Goal: Navigation & Orientation: Understand site structure

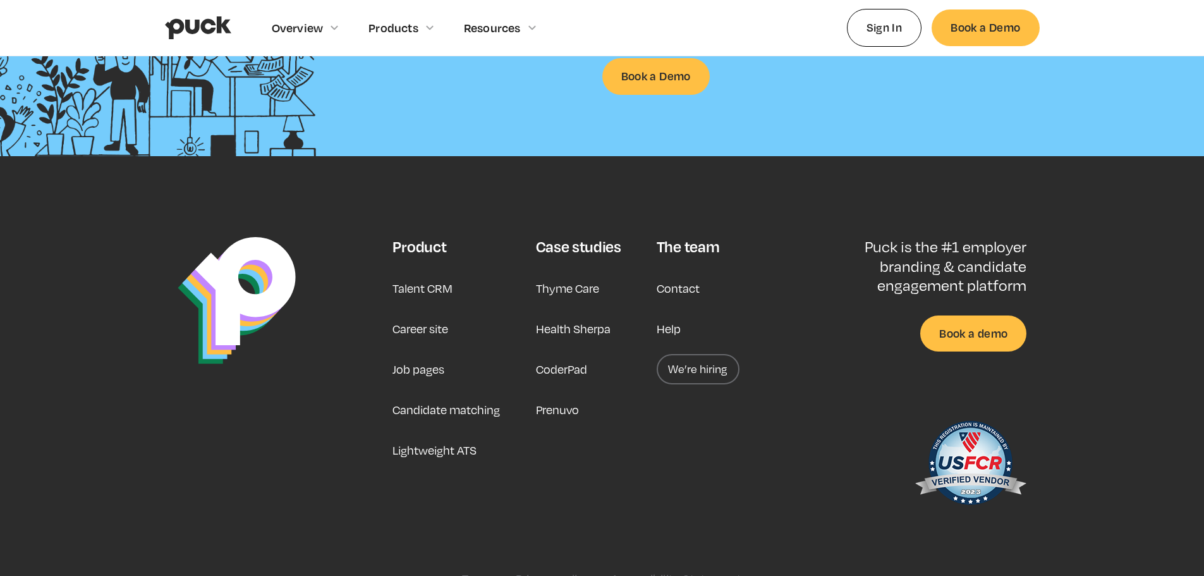
scroll to position [3325, 0]
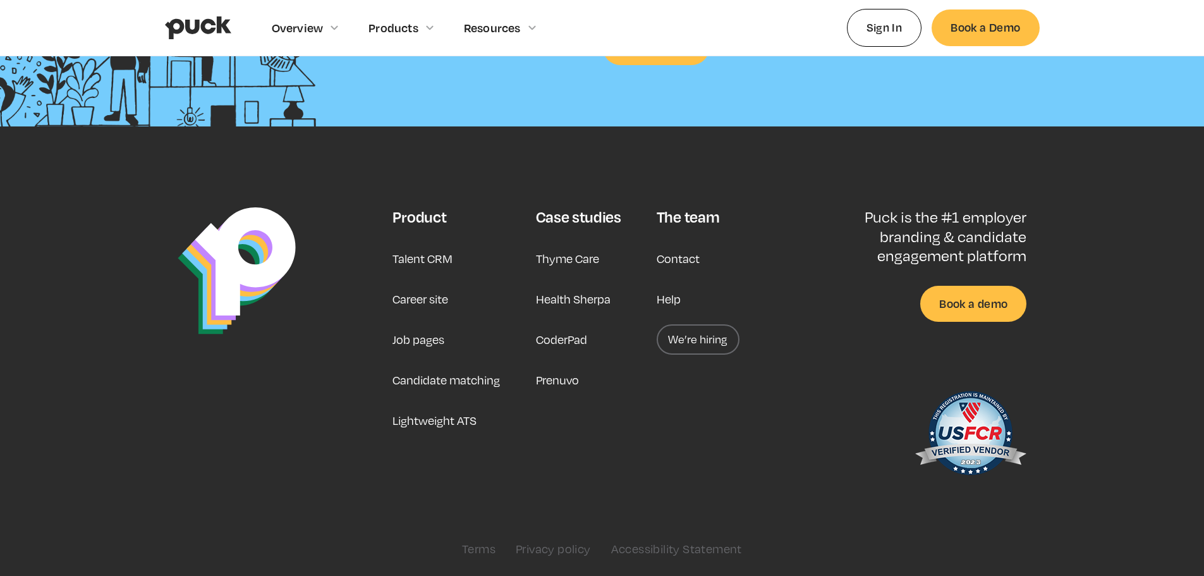
click at [419, 295] on link "Career site" at bounding box center [421, 299] width 56 height 30
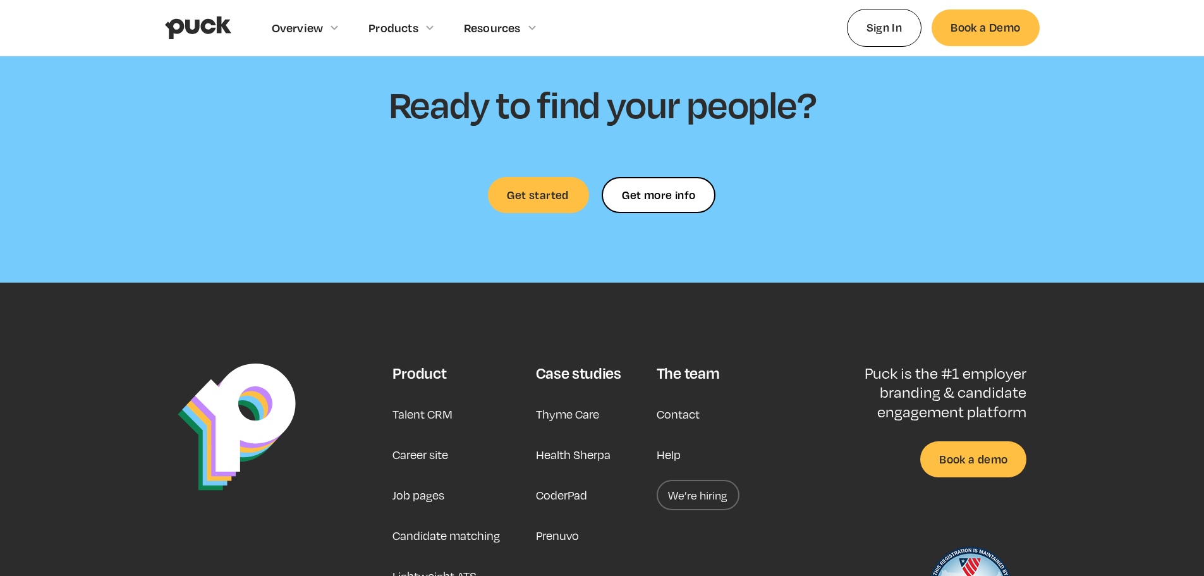
scroll to position [3803, 0]
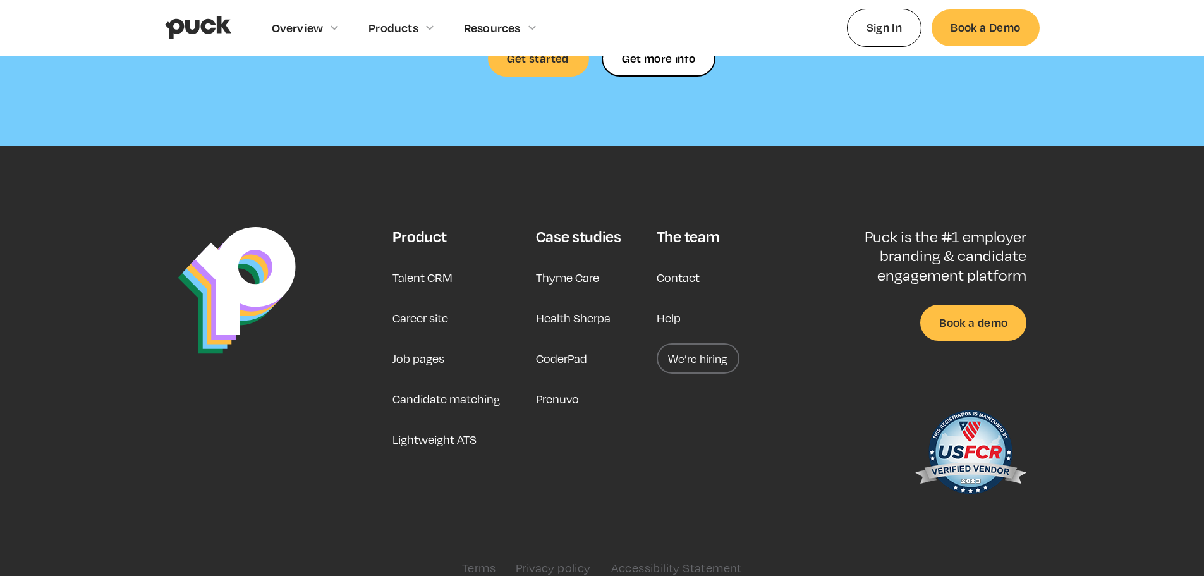
click at [427, 303] on link "Career site" at bounding box center [421, 318] width 56 height 30
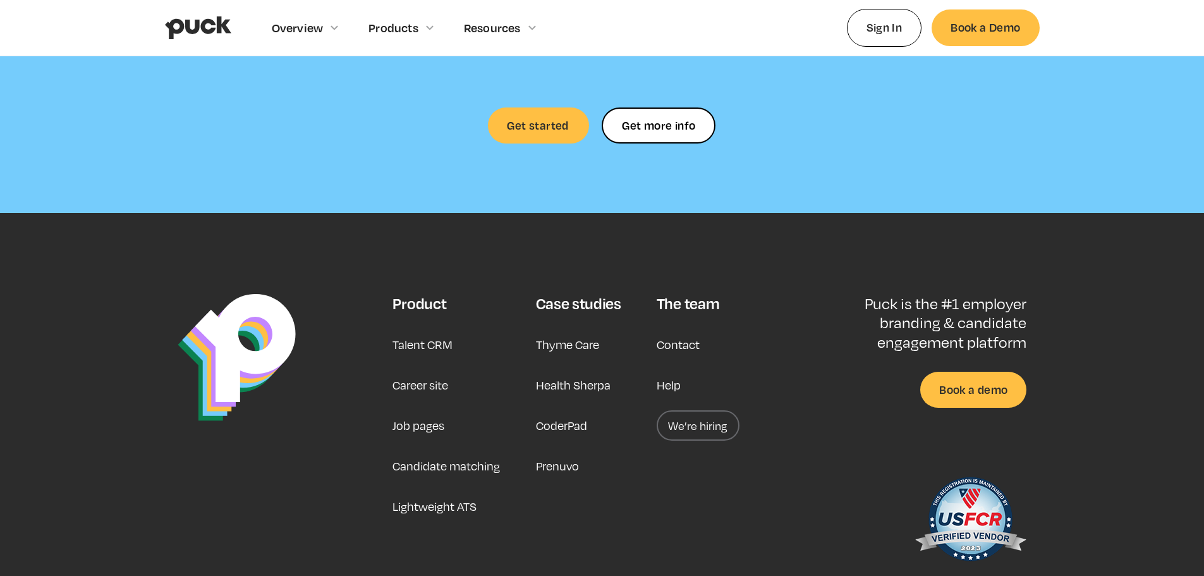
scroll to position [3803, 0]
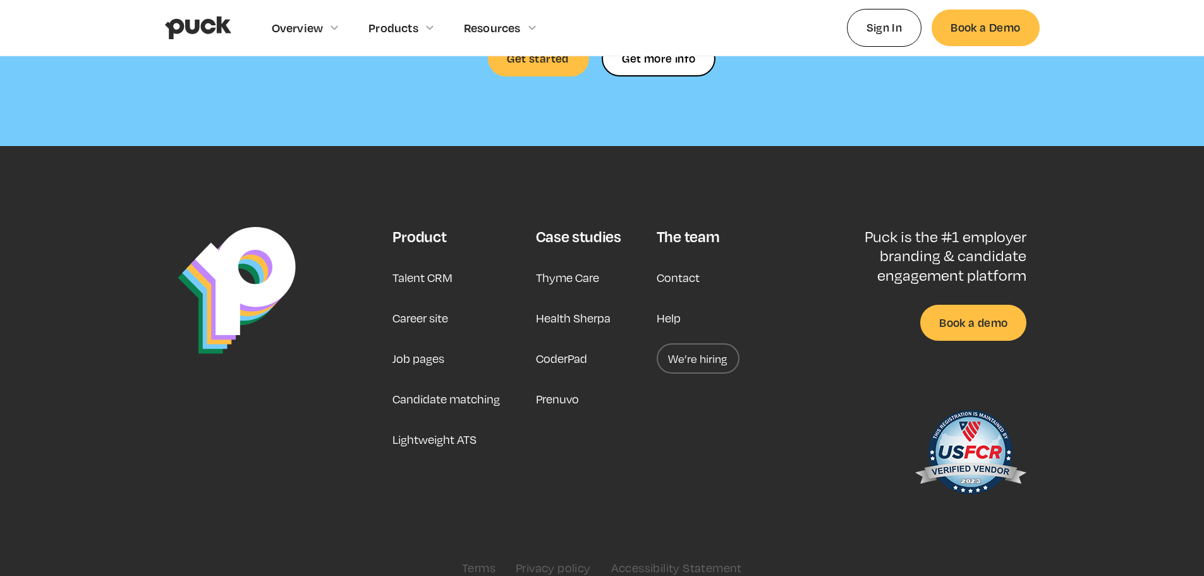
click at [414, 345] on link "Job pages" at bounding box center [419, 358] width 52 height 30
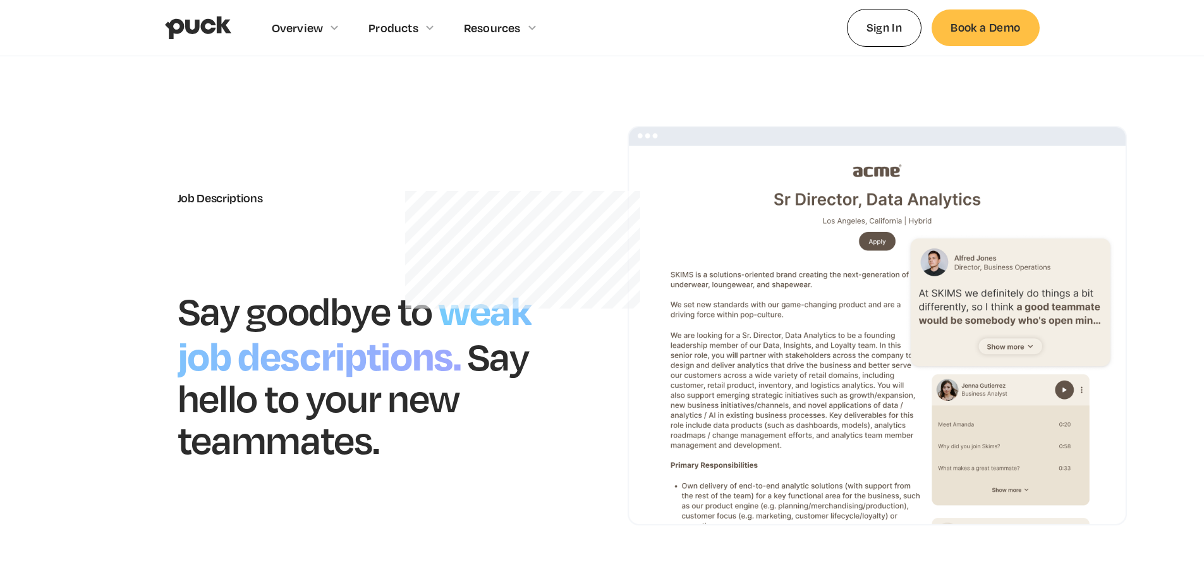
click at [186, 30] on img "home" at bounding box center [198, 28] width 66 height 24
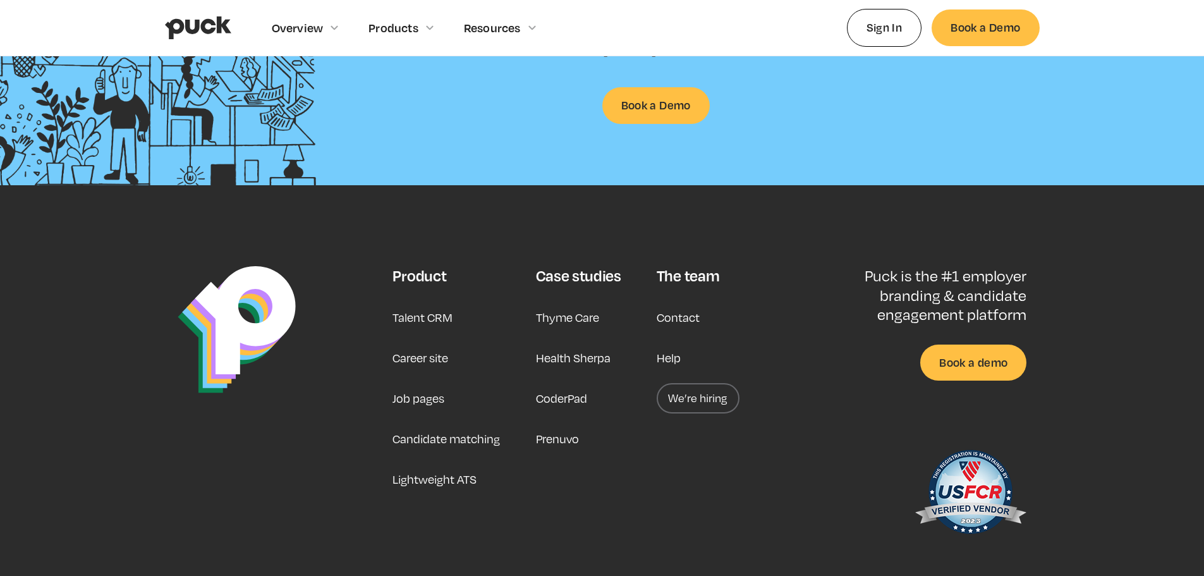
scroll to position [3325, 0]
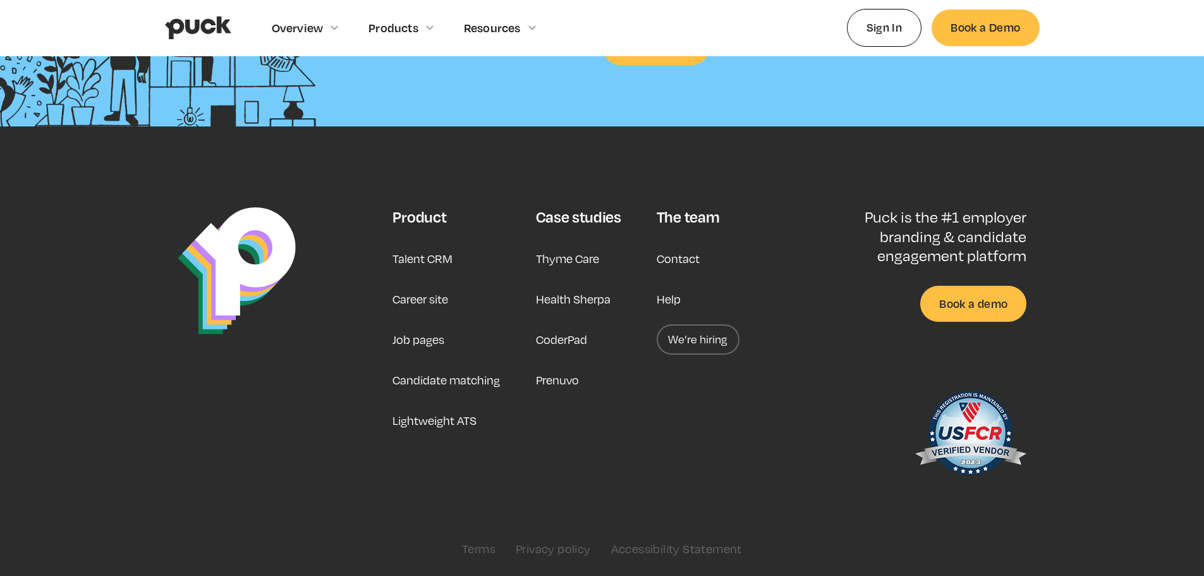
click at [692, 340] on link "We’re hiring" at bounding box center [698, 339] width 83 height 30
